Goal: Transaction & Acquisition: Purchase product/service

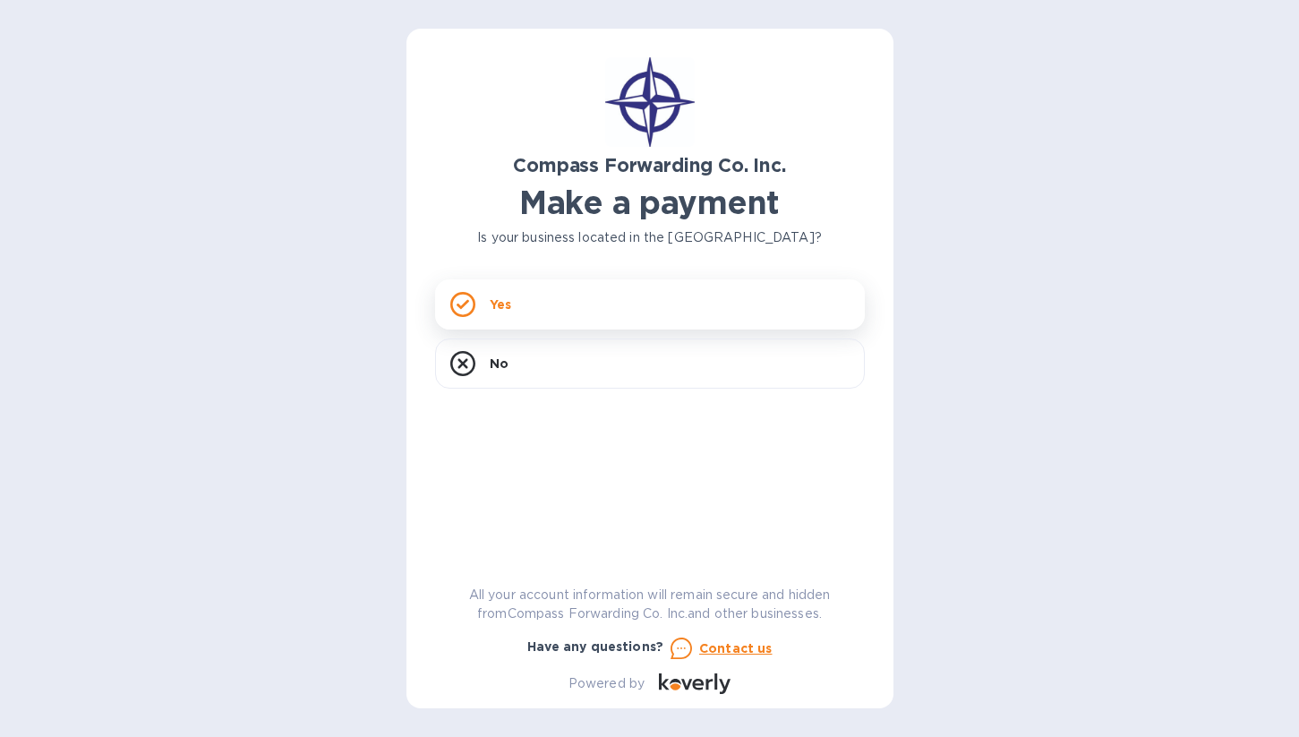
click at [554, 281] on div "Yes" at bounding box center [650, 304] width 430 height 50
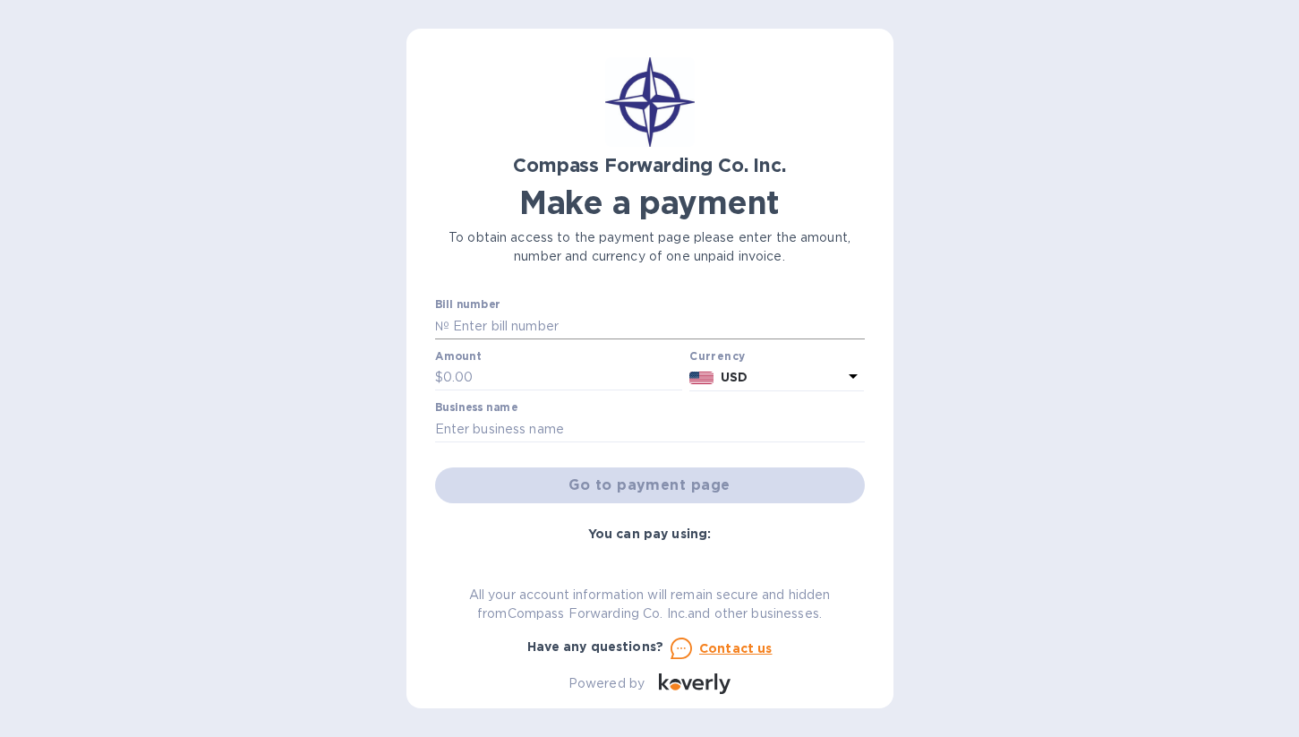
click at [482, 318] on input "text" at bounding box center [656, 325] width 415 height 27
paste input "BCOMAI00014433"
type input "BCOMAI00014433"
click at [491, 378] on input "text" at bounding box center [563, 377] width 240 height 27
paste input "1,601.31"
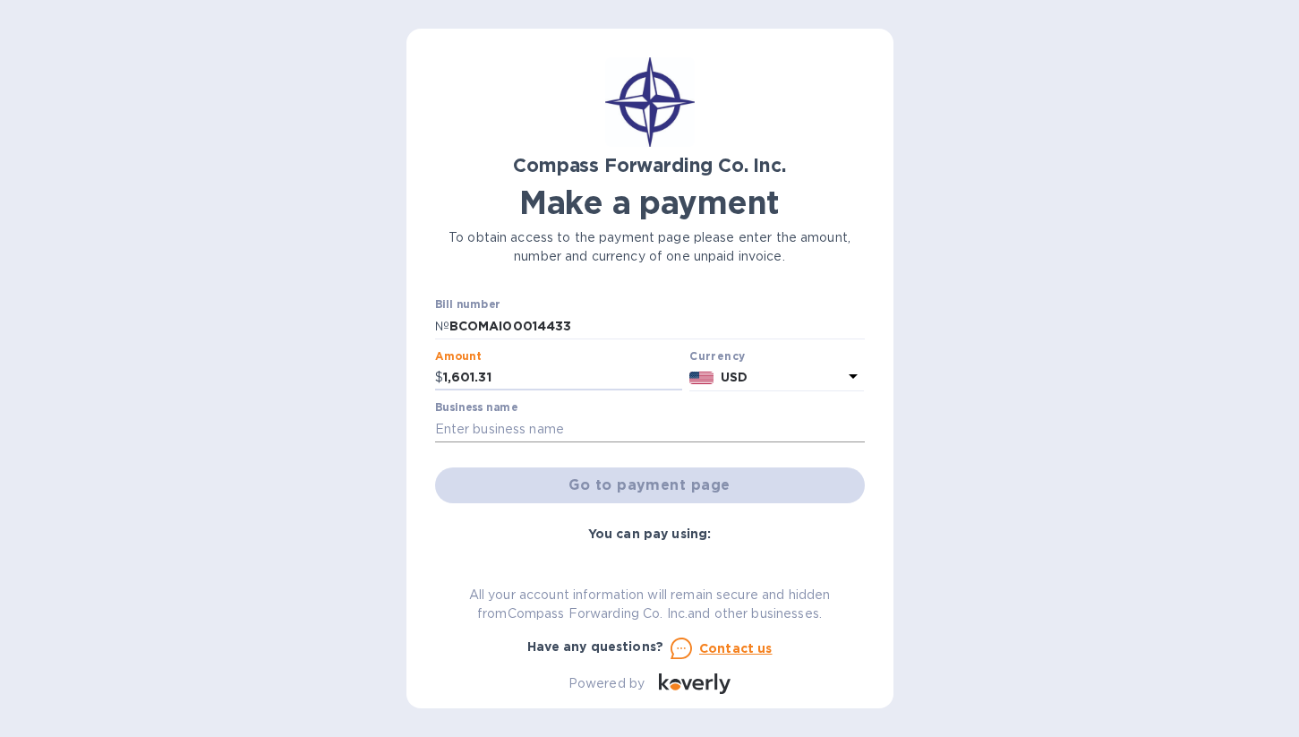
type input "1,601.31"
click at [499, 428] on input "text" at bounding box center [650, 428] width 430 height 27
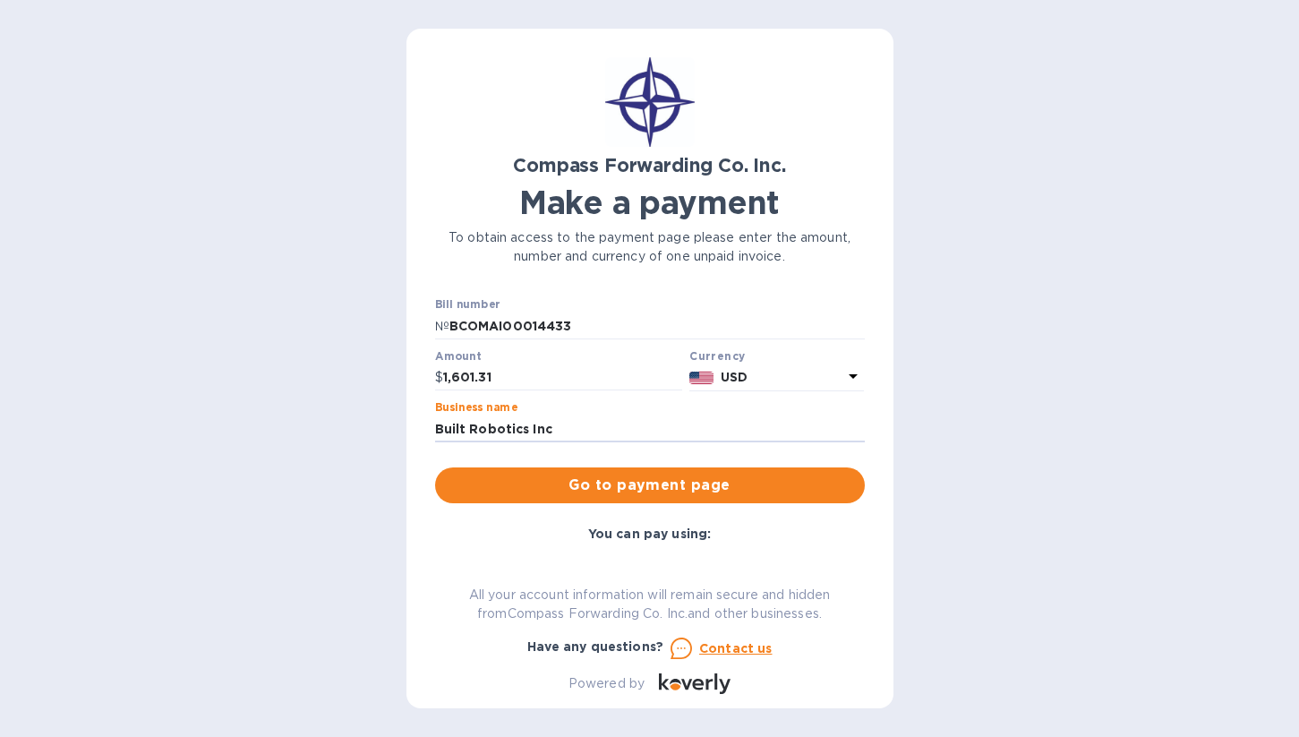
type input "Built Robotics Inc"
click at [461, 375] on input "1,601.31" at bounding box center [563, 377] width 240 height 27
paste input "907"
type input "1,907.31"
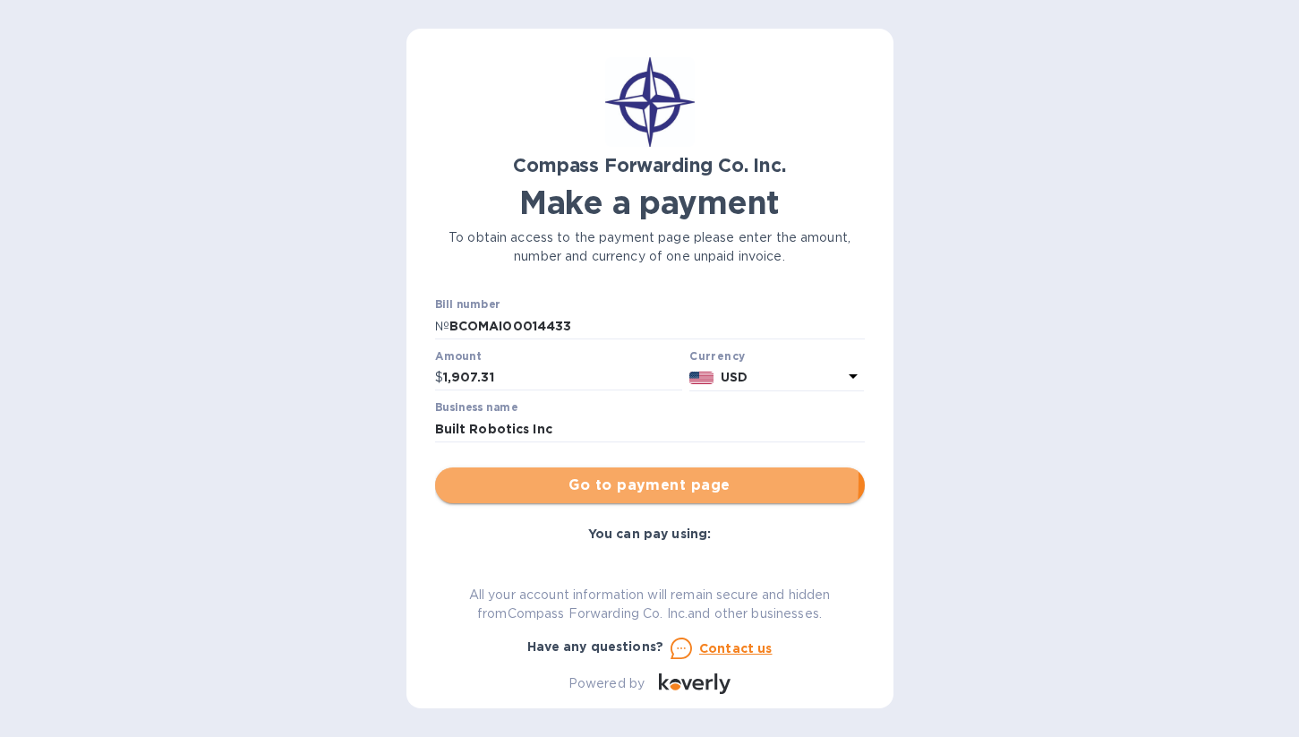
click at [523, 480] on span "Go to payment page" at bounding box center [649, 485] width 401 height 21
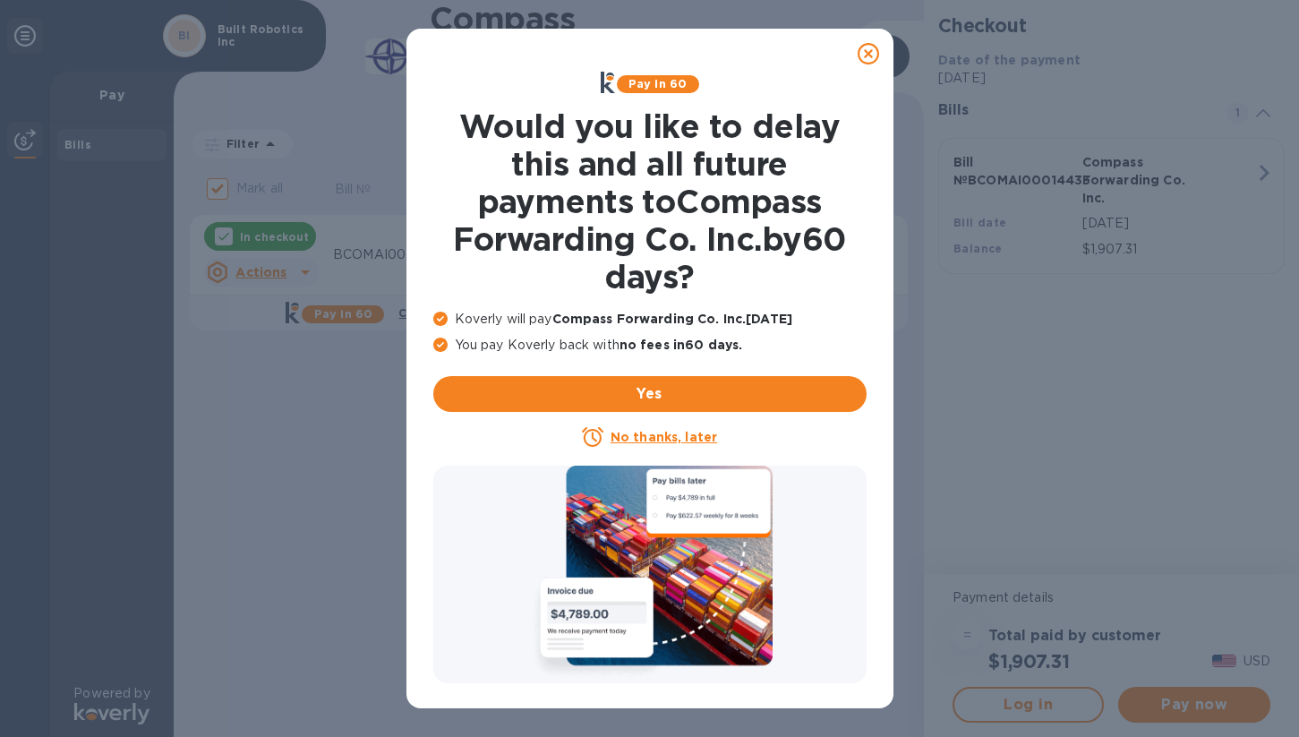
click at [872, 53] on icon at bounding box center [868, 53] width 21 height 21
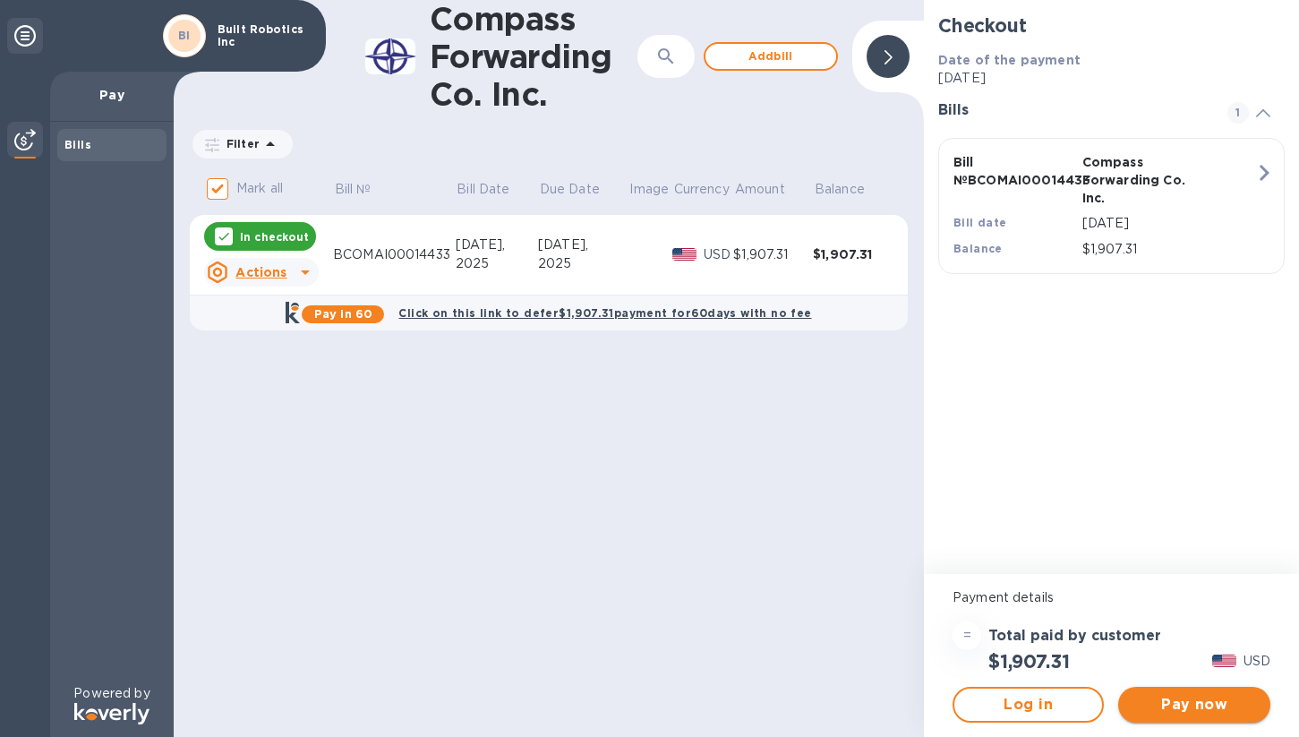
click at [1186, 700] on span "Pay now" at bounding box center [1194, 704] width 123 height 21
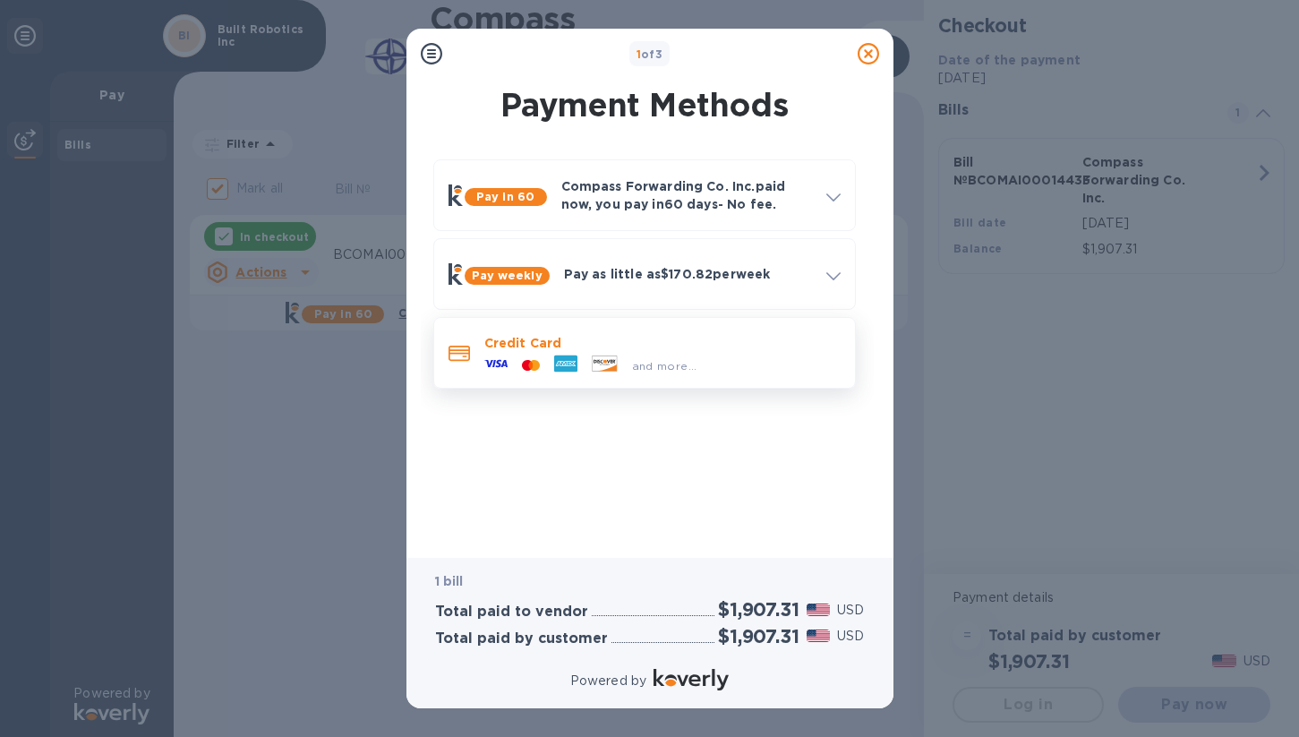
click at [766, 338] on p "Credit Card" at bounding box center [662, 343] width 356 height 18
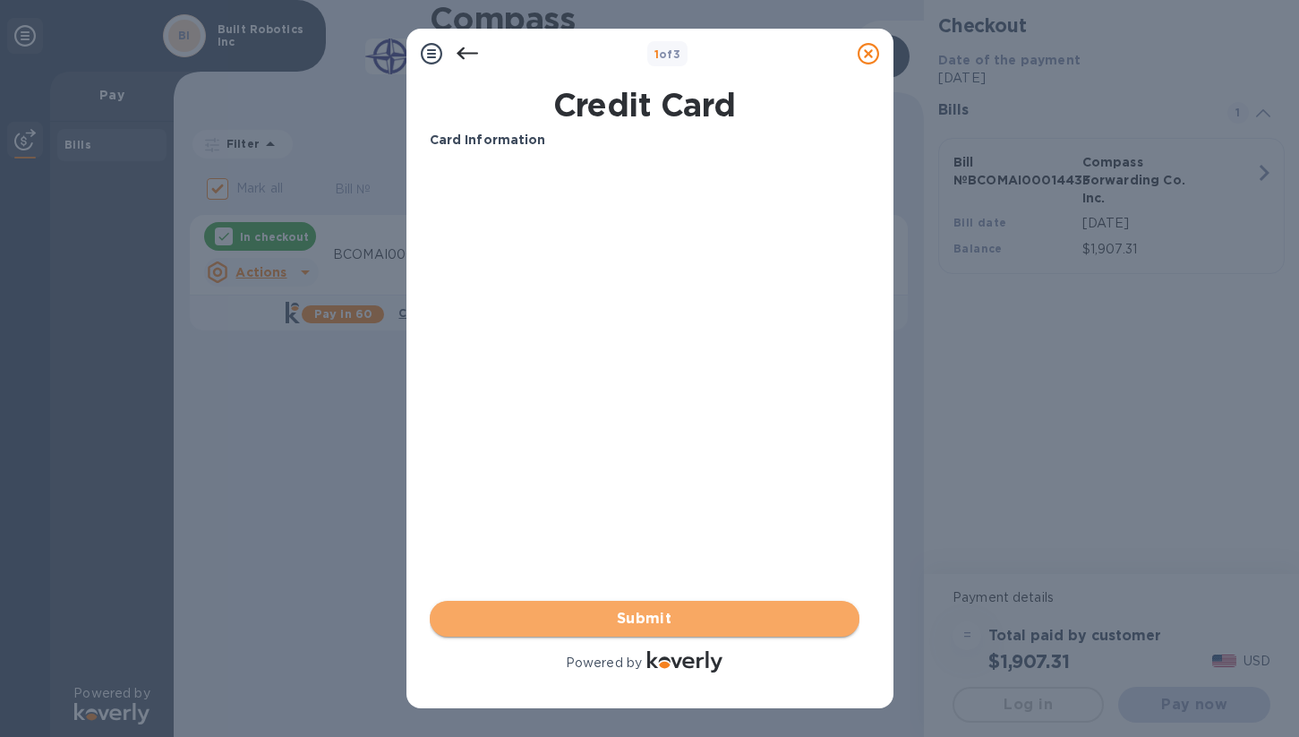
click at [633, 614] on span "Submit" at bounding box center [644, 618] width 401 height 21
